Goal: Information Seeking & Learning: Learn about a topic

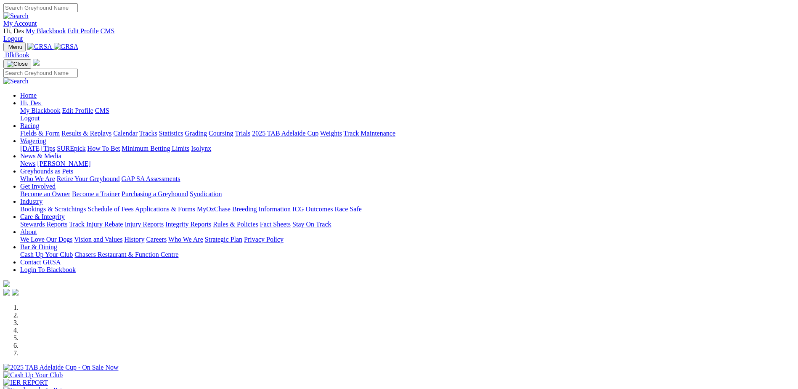
click at [291, 220] on link "Fact Sheets" at bounding box center [275, 223] width 31 height 7
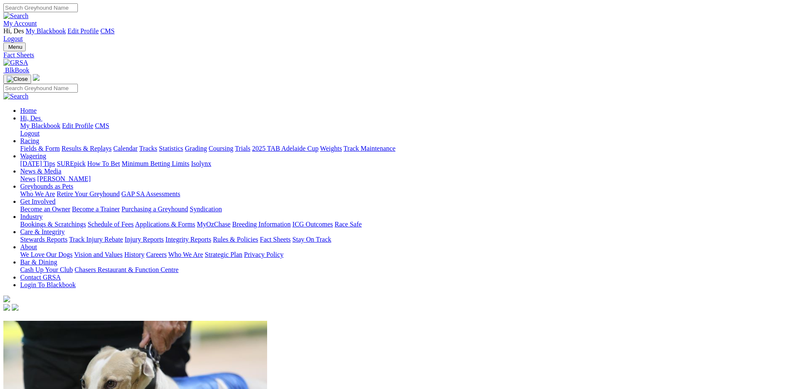
click at [258, 236] on link "Rules & Policies" at bounding box center [235, 239] width 45 height 7
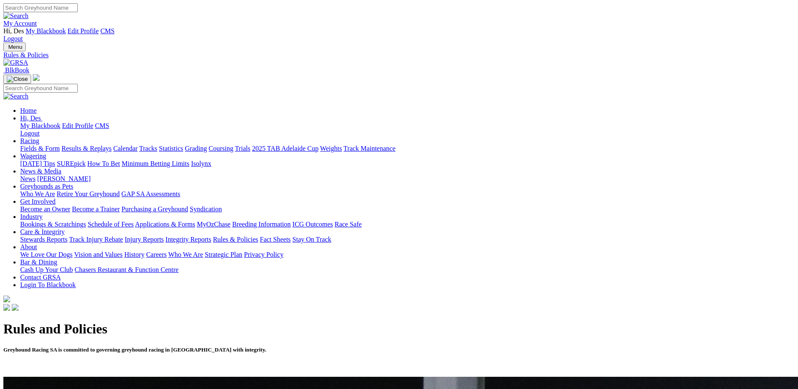
click at [291, 220] on link "Breeding Information" at bounding box center [261, 223] width 58 height 7
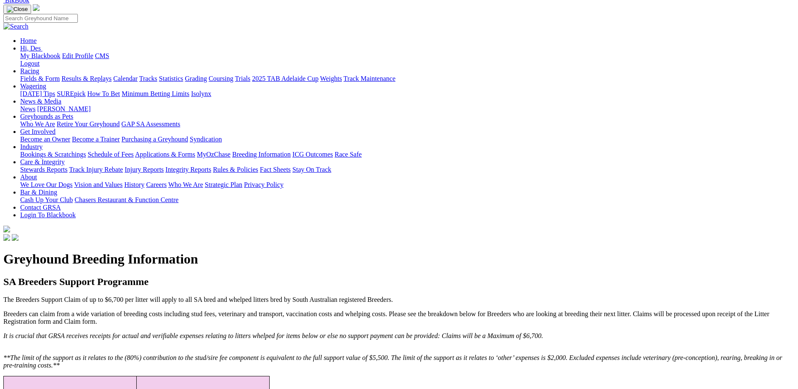
scroll to position [84, 0]
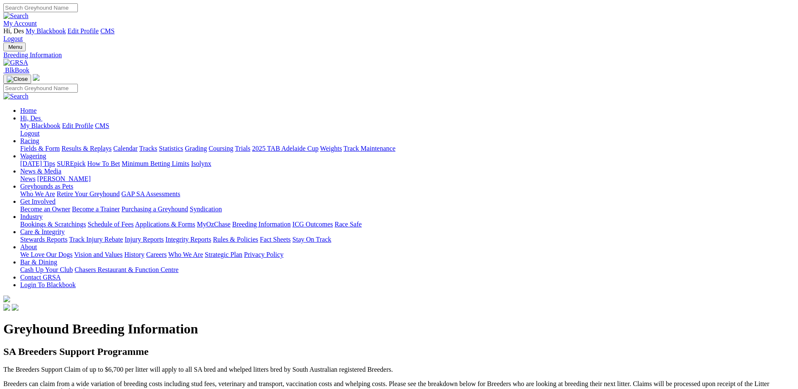
click at [195, 220] on link "Applications & Forms" at bounding box center [165, 223] width 60 height 7
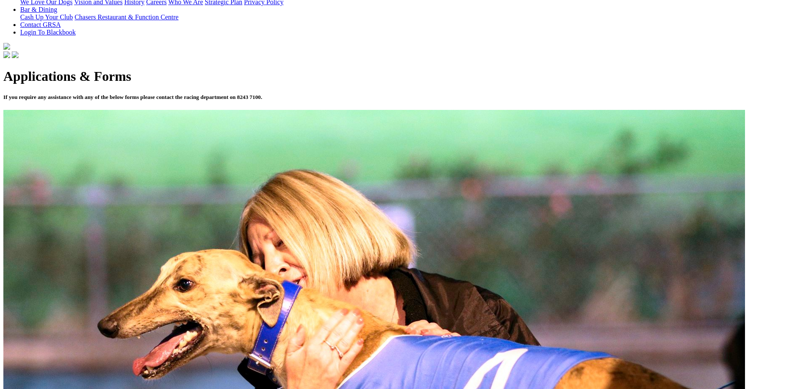
scroll to position [295, 0]
